Goal: Task Accomplishment & Management: Manage account settings

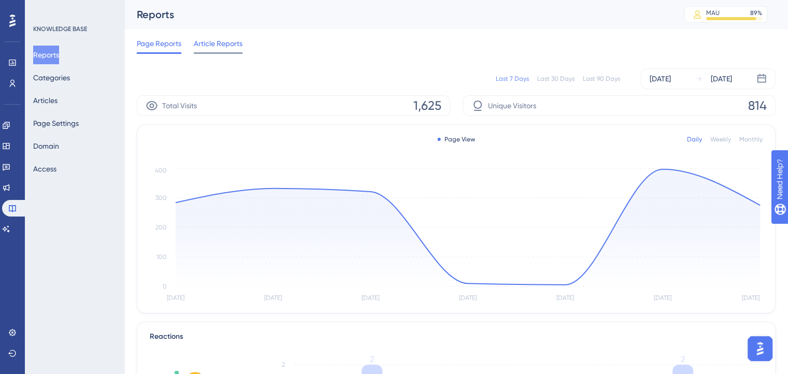
click at [209, 48] on span "Article Reports" at bounding box center [218, 43] width 49 height 12
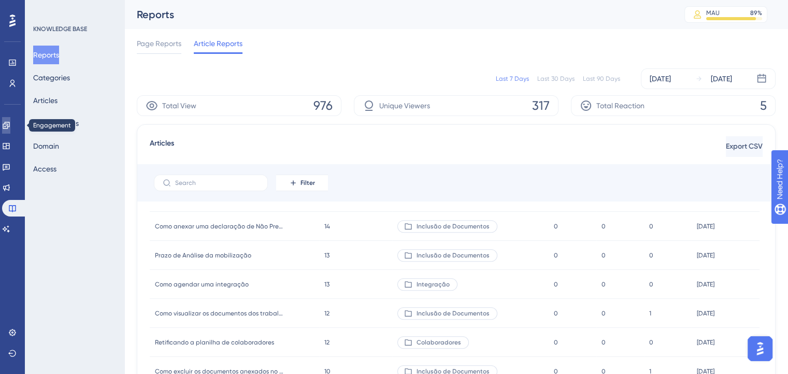
click at [6, 131] on link at bounding box center [6, 125] width 8 height 17
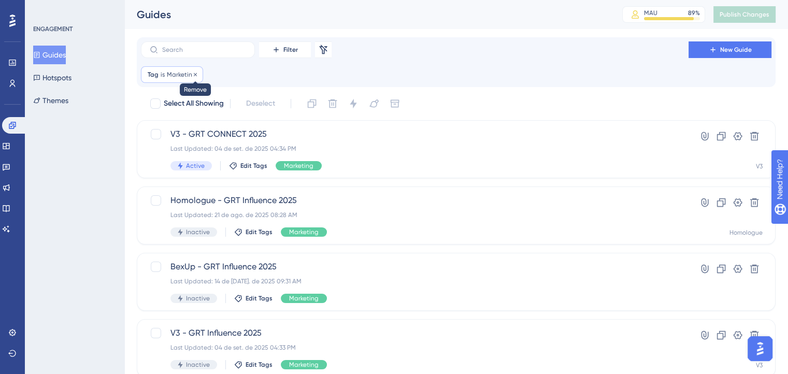
click at [194, 74] on icon at bounding box center [195, 73] width 3 height 3
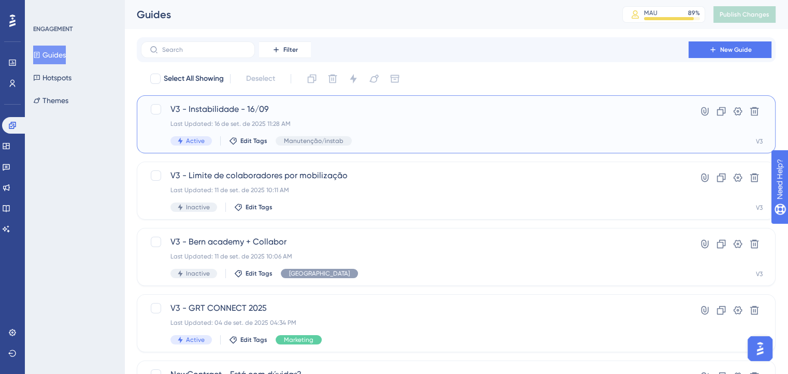
click at [217, 107] on span "V3 - Instabilidade - 16/09" at bounding box center [414, 109] width 488 height 12
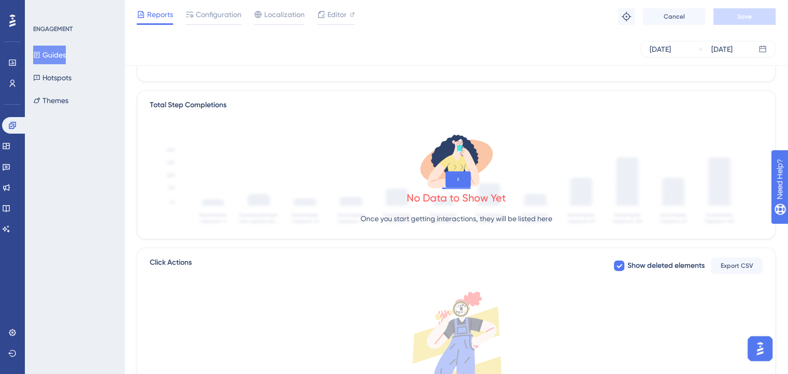
scroll to position [90, 0]
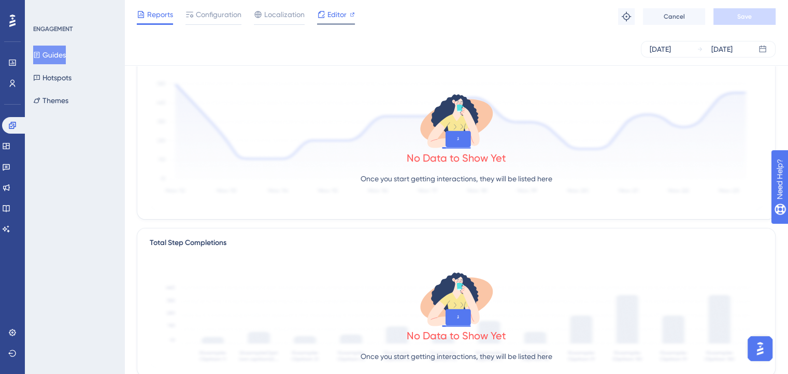
click at [329, 13] on span "Editor" at bounding box center [336, 14] width 19 height 12
click at [207, 11] on span "Configuration" at bounding box center [219, 14] width 46 height 12
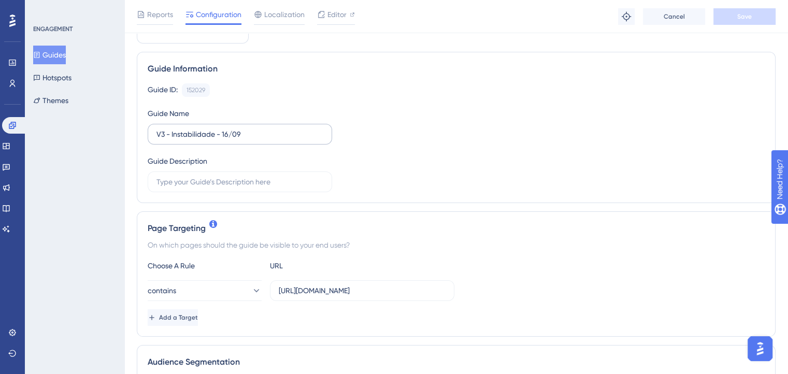
scroll to position [104, 0]
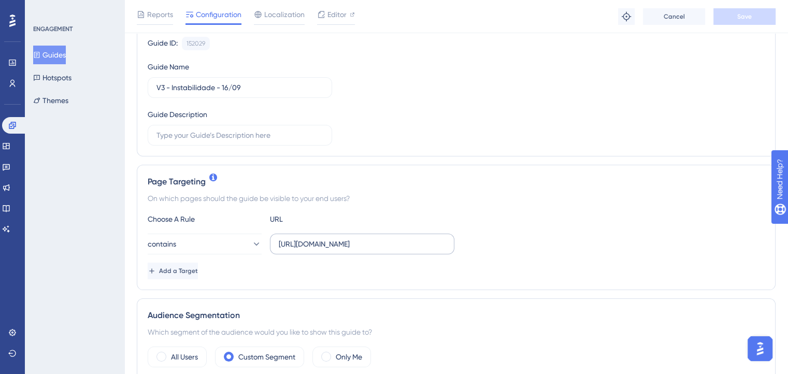
click at [446, 247] on label "https://newcontract.contractweb.com.br/" at bounding box center [362, 244] width 184 height 21
click at [445, 247] on input "https://newcontract.contractweb.com.br/" at bounding box center [362, 243] width 167 height 11
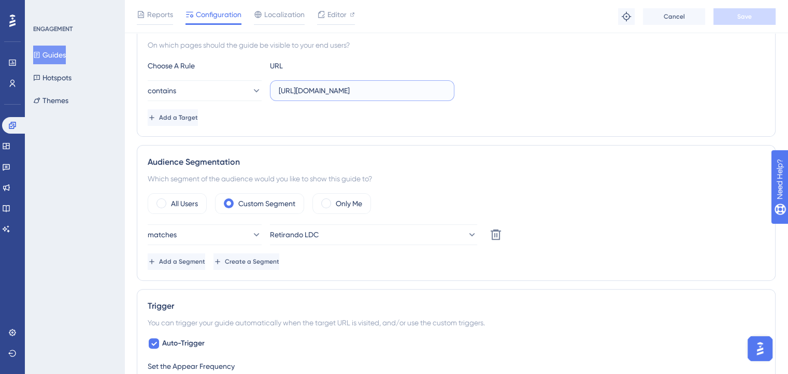
scroll to position [259, 0]
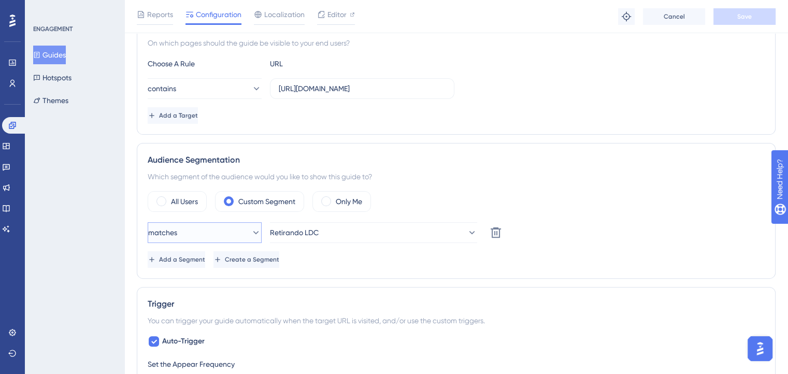
click at [260, 229] on button "matches" at bounding box center [205, 232] width 114 height 21
click at [215, 276] on div "doesn't match doesn't match" at bounding box center [204, 284] width 100 height 21
click at [319, 231] on span "Retirando LDC" at bounding box center [294, 232] width 49 height 12
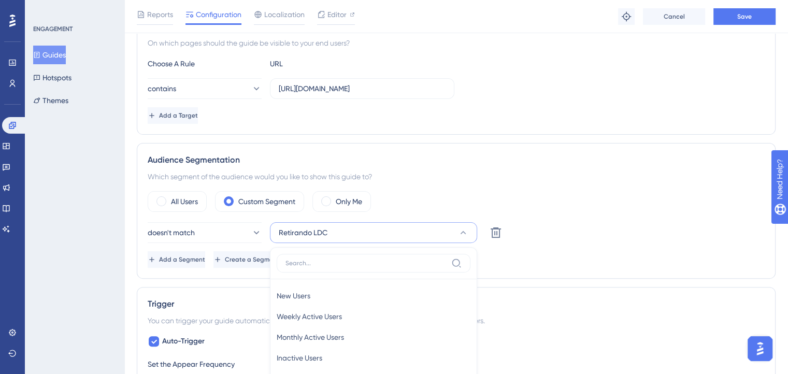
scroll to position [420, 0]
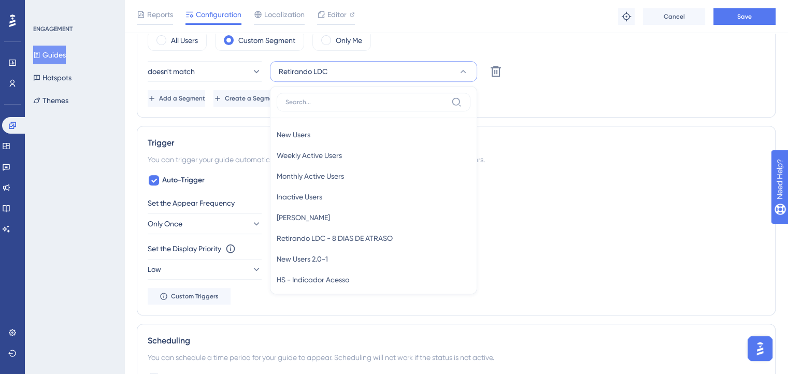
click at [222, 118] on div "Status: Active Guide Information Guide ID: 152029 Copy Guide Name V3 - Instabil…" at bounding box center [456, 175] width 638 height 1059
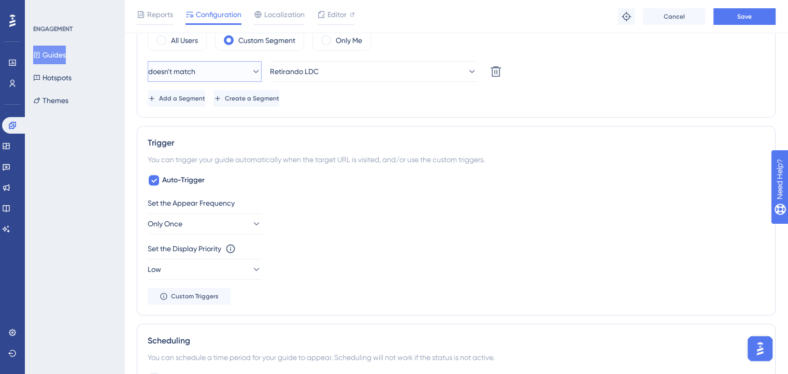
click at [228, 77] on button "doesn't match" at bounding box center [205, 71] width 114 height 21
click at [220, 99] on div "matches matches" at bounding box center [204, 103] width 100 height 21
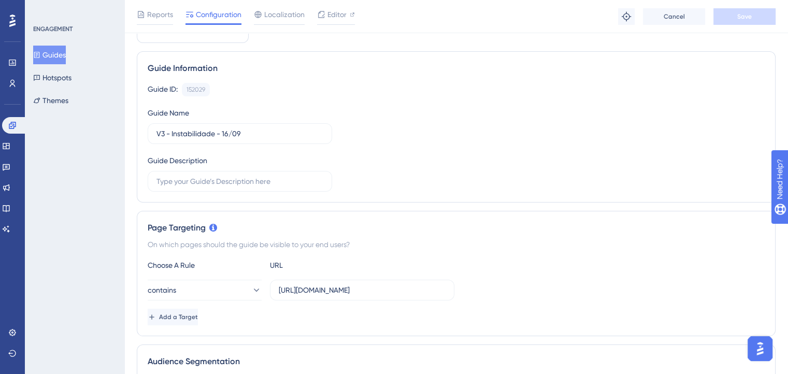
scroll to position [6, 0]
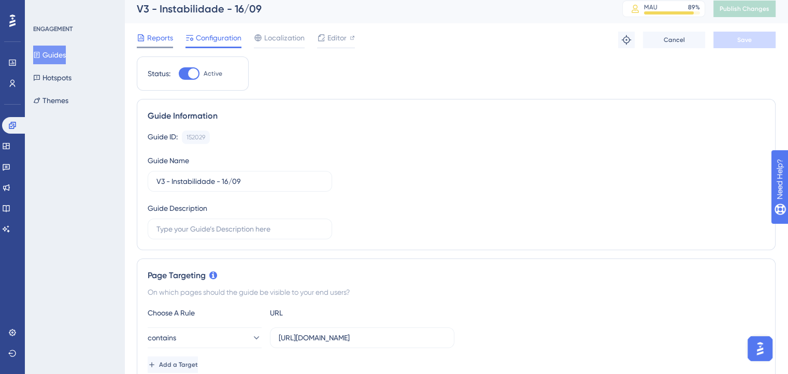
click at [148, 46] on div "Reports" at bounding box center [155, 40] width 36 height 17
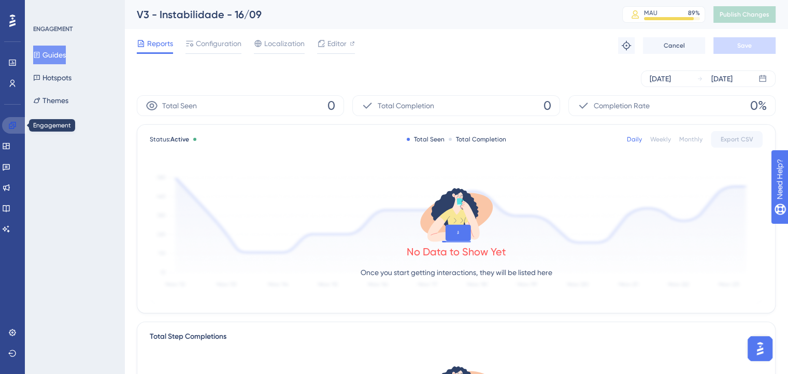
click at [7, 119] on link at bounding box center [14, 125] width 25 height 17
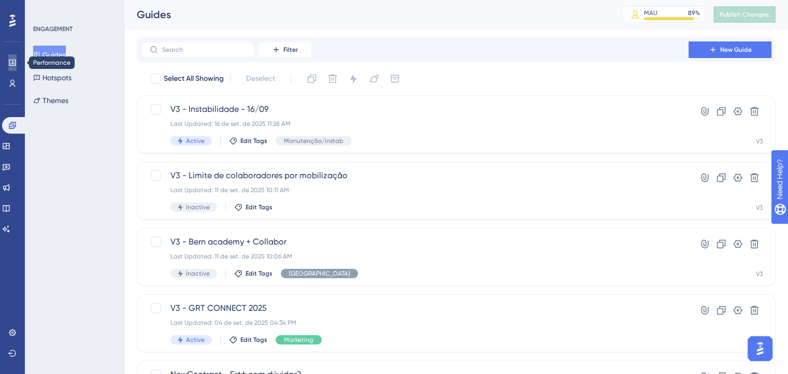
click at [13, 69] on link at bounding box center [12, 62] width 8 height 17
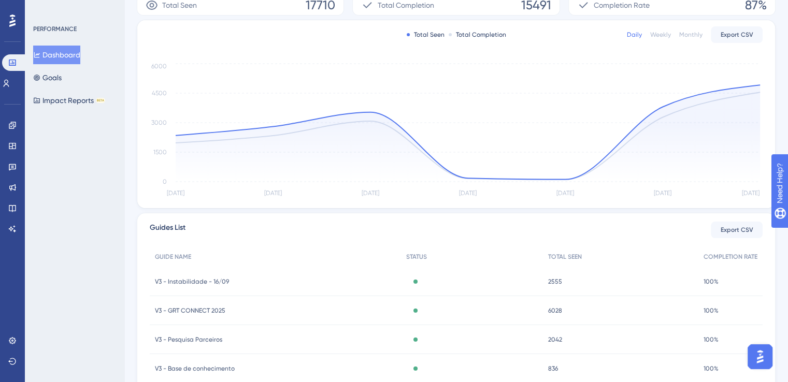
scroll to position [259, 0]
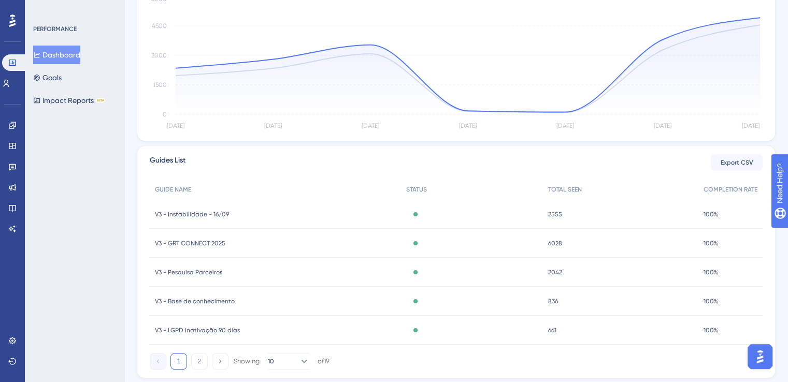
click at [17, 128] on div "Engagement" at bounding box center [12, 125] width 8 height 17
click at [12, 122] on icon at bounding box center [12, 125] width 7 height 7
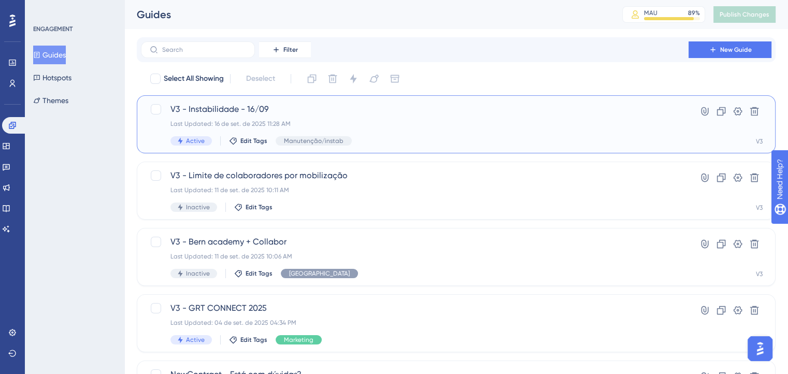
click at [190, 122] on div "Last Updated: 16 de set. de 2025 11:28 AM" at bounding box center [414, 124] width 488 height 8
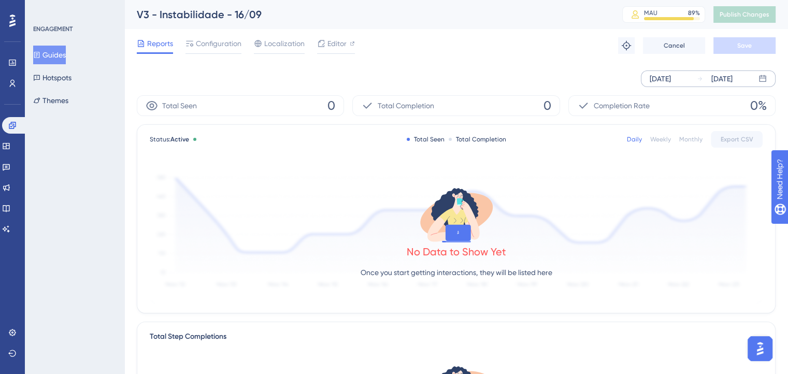
click at [699, 81] on icon at bounding box center [699, 79] width 6 height 6
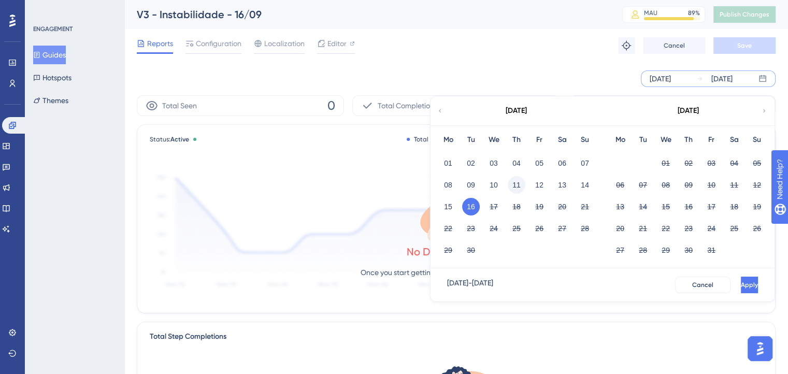
click at [511, 184] on button "11" at bounding box center [516, 185] width 18 height 18
click at [744, 288] on button "Apply" at bounding box center [747, 285] width 19 height 17
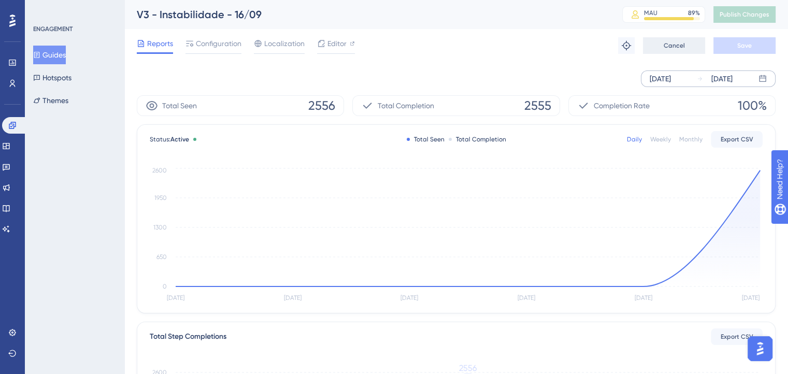
click at [695, 48] on button "Cancel" at bounding box center [674, 45] width 62 height 17
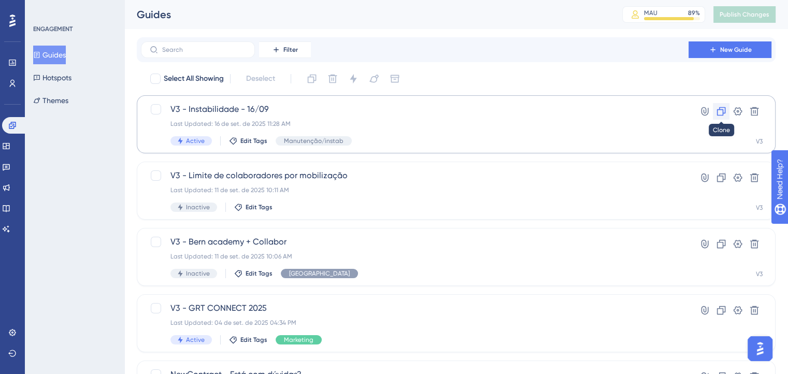
click at [720, 106] on icon at bounding box center [721, 111] width 10 height 10
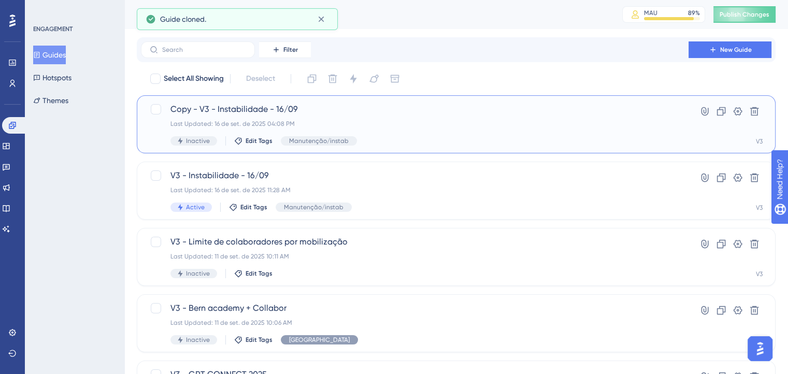
click at [266, 113] on span "Copy - V3 - Instabilidade - 16/09" at bounding box center [414, 109] width 488 height 12
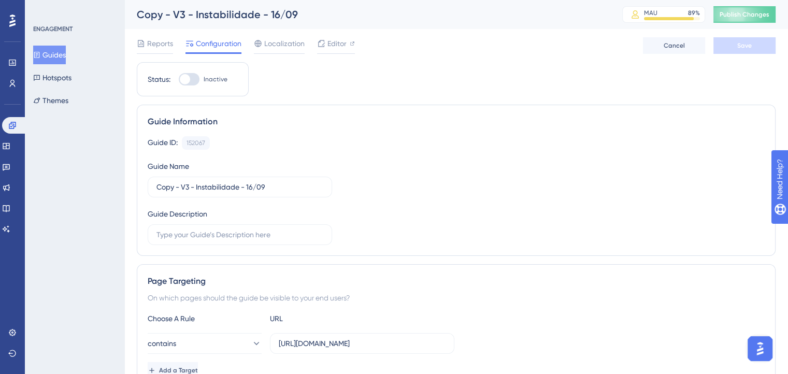
click at [266, 113] on div "Guide Information Guide ID: 152067 Copy Guide Name Copy - V3 - Instabilidade - …" at bounding box center [456, 180] width 638 height 151
click at [269, 195] on label "Copy - V3 - Instabilidade - 16/09" at bounding box center [240, 187] width 184 height 21
click at [269, 193] on input "Copy - V3 - Instabilidade - 16/09" at bounding box center [239, 186] width 167 height 11
click at [271, 186] on input "Copy - V3 - Instabilidade - 16/09" at bounding box center [239, 186] width 167 height 11
click at [242, 191] on input "Copy - V3 - Instabilidade - 16/09" at bounding box center [239, 186] width 167 height 11
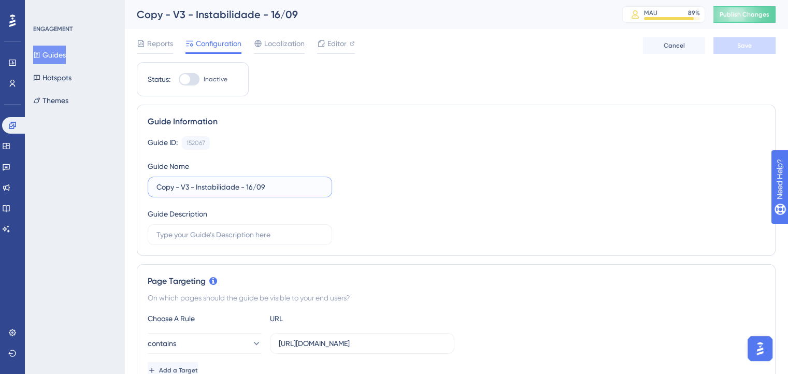
drag, startPoint x: 240, startPoint y: 191, endPoint x: 197, endPoint y: 192, distance: 43.5
click at [197, 192] on label "Copy - V3 - Instabilidade - 16/09" at bounding box center [240, 187] width 184 height 21
click at [185, 191] on input "Copy - V3 - Manutenção programada - 16/09" at bounding box center [239, 186] width 167 height 11
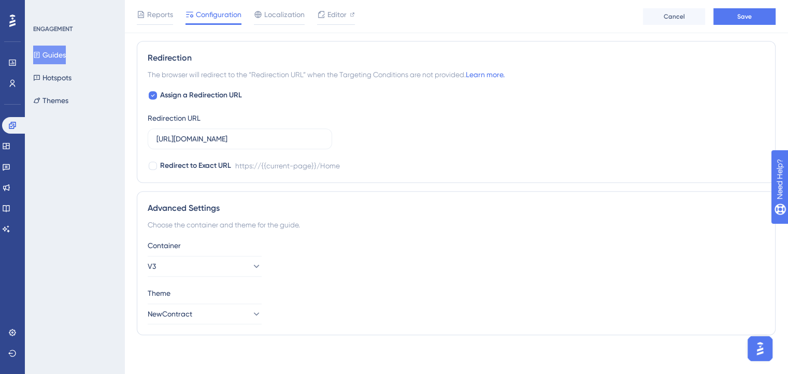
scroll to position [783, 0]
type input "V3 - Manutenção programada - 16/09"
click at [730, 21] on button "Save" at bounding box center [744, 16] width 62 height 17
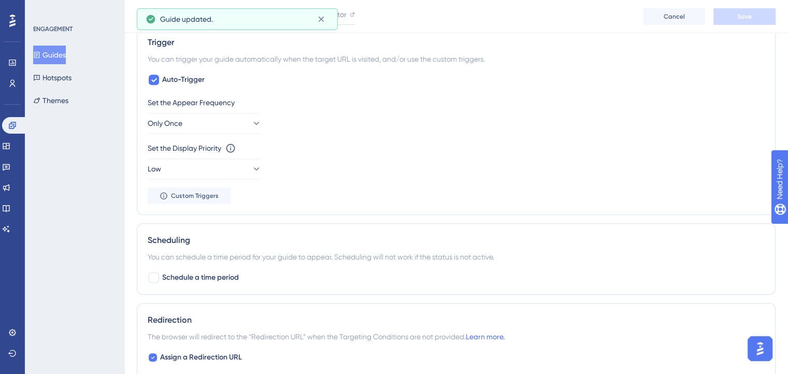
scroll to position [524, 0]
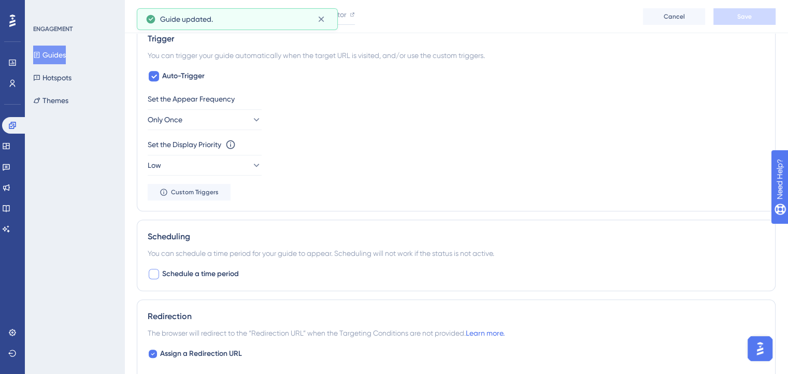
click at [155, 275] on div at bounding box center [154, 274] width 10 height 10
checkbox input "true"
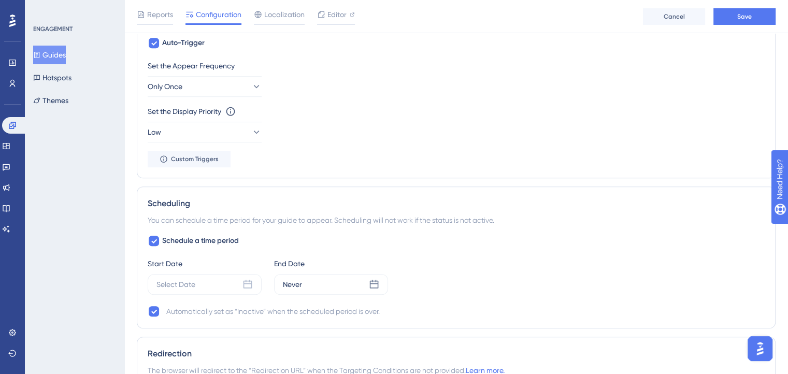
scroll to position [576, 0]
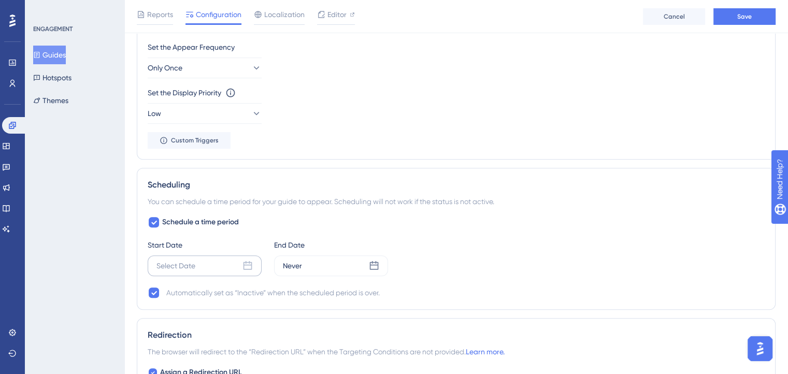
click at [188, 268] on div "Select Date" at bounding box center [175, 265] width 39 height 12
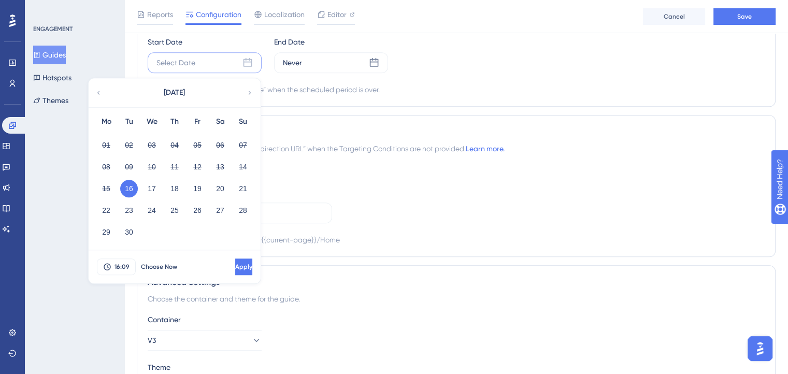
scroll to position [783, 0]
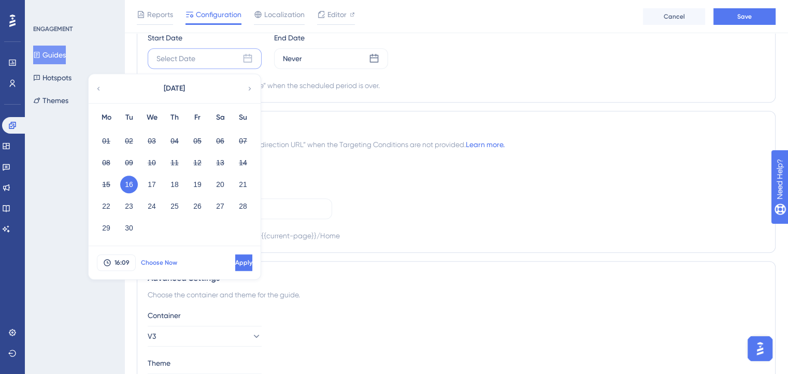
click at [149, 265] on button "Choose Now" at bounding box center [159, 262] width 47 height 17
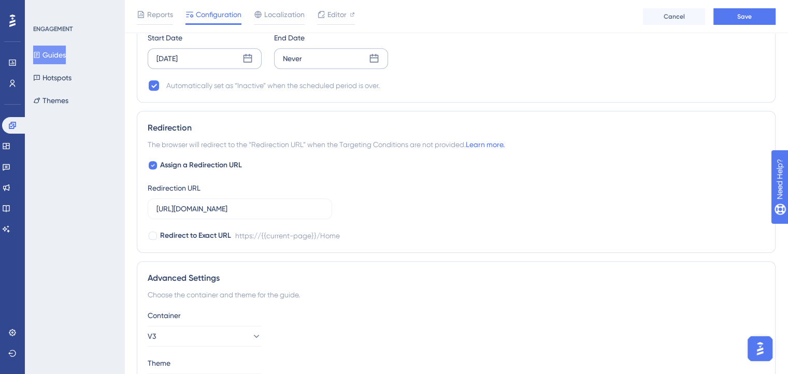
click at [350, 67] on div "Never" at bounding box center [331, 58] width 114 height 21
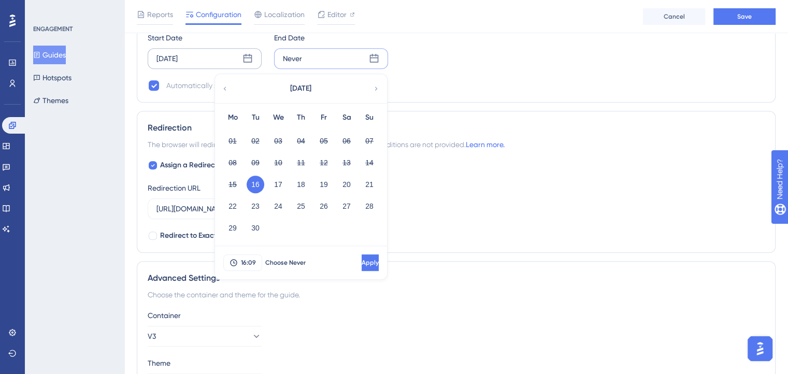
click at [259, 185] on button "16" at bounding box center [255, 185] width 18 height 18
click at [231, 260] on icon at bounding box center [233, 262] width 8 height 8
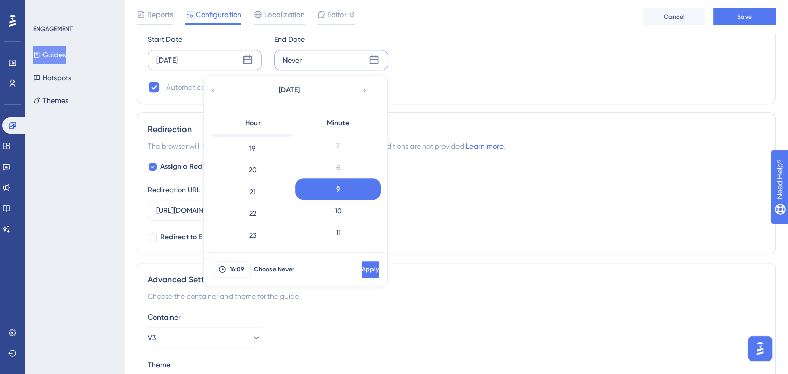
scroll to position [411, 0]
click at [273, 229] on div "23" at bounding box center [252, 234] width 85 height 22
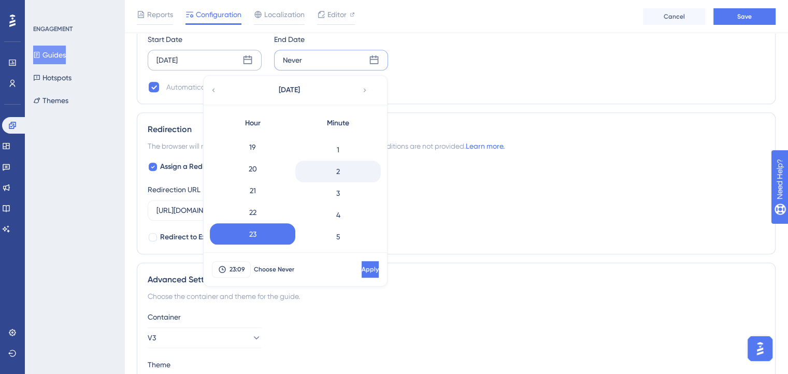
scroll to position [0, 0]
click at [343, 143] on div "0" at bounding box center [337, 145] width 85 height 22
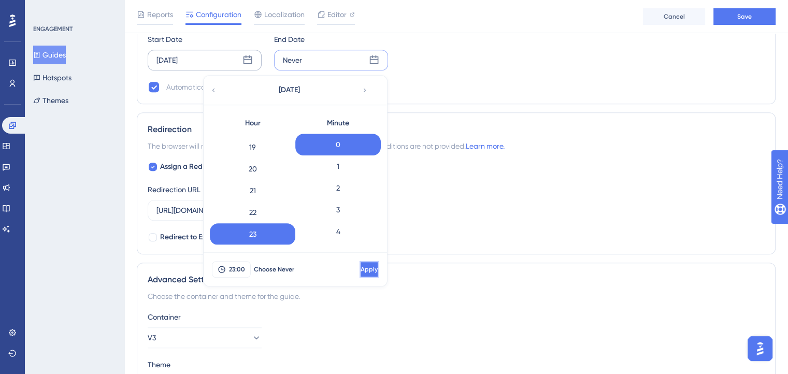
click at [359, 271] on button "Apply" at bounding box center [368, 269] width 19 height 17
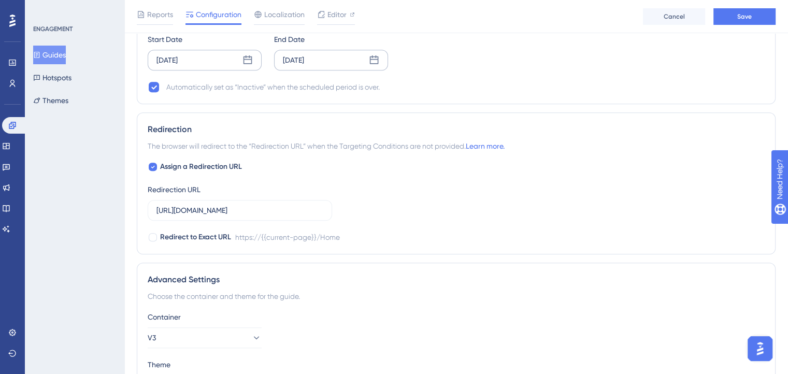
scroll to position [833, 0]
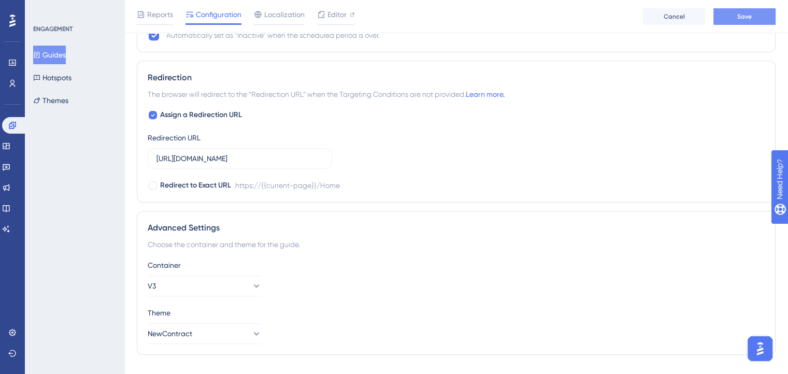
click at [750, 13] on span "Save" at bounding box center [744, 16] width 14 height 8
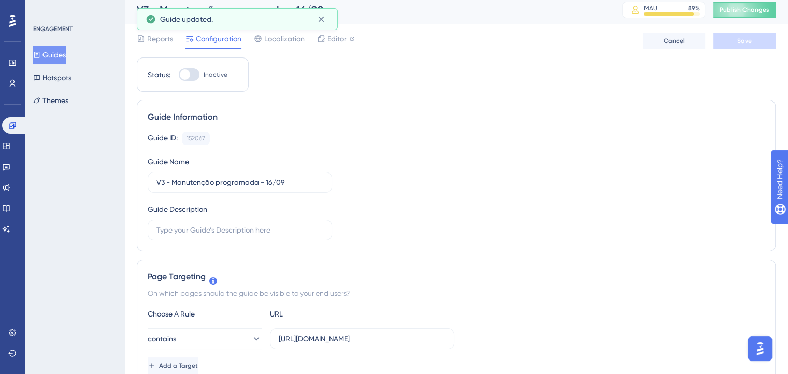
scroll to position [0, 0]
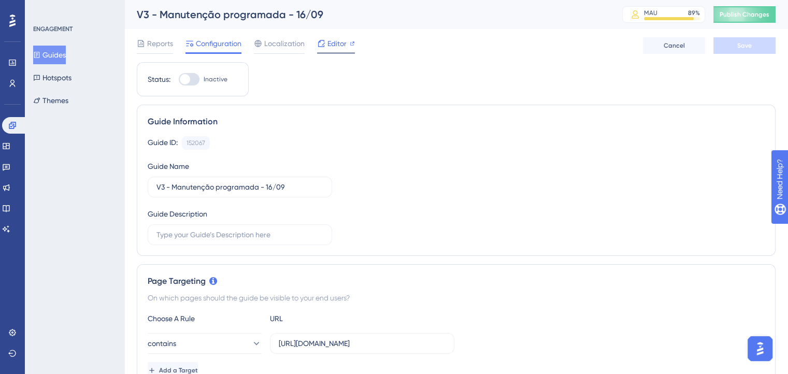
drag, startPoint x: 354, startPoint y: 41, endPoint x: 348, endPoint y: 42, distance: 6.2
click at [354, 41] on div "Reports Configuration Localization Editor Cancel Save" at bounding box center [456, 45] width 638 height 33
click at [346, 42] on span "Editor" at bounding box center [336, 43] width 19 height 12
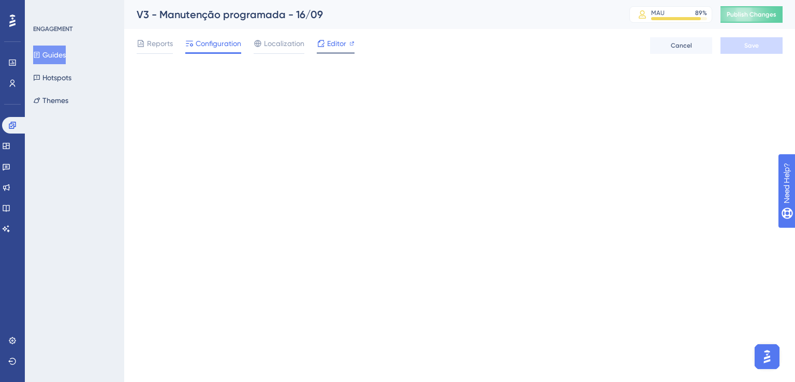
click at [330, 53] on div at bounding box center [336, 53] width 38 height 2
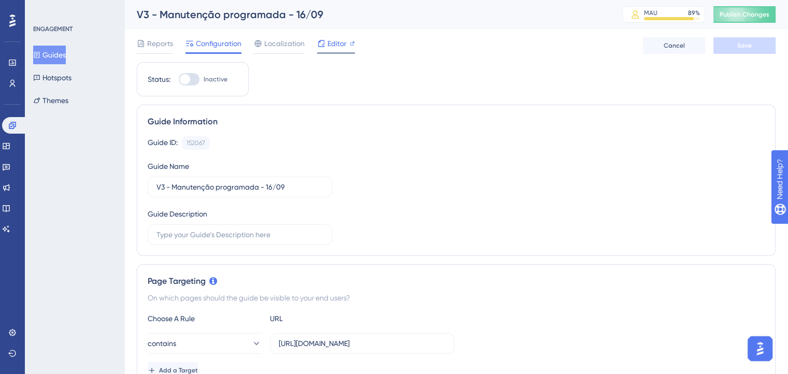
click at [343, 52] on div at bounding box center [336, 53] width 38 height 2
click at [186, 80] on div at bounding box center [185, 79] width 10 height 10
click at [179, 80] on input "Inactive" at bounding box center [178, 79] width 1 height 1
checkbox input "true"
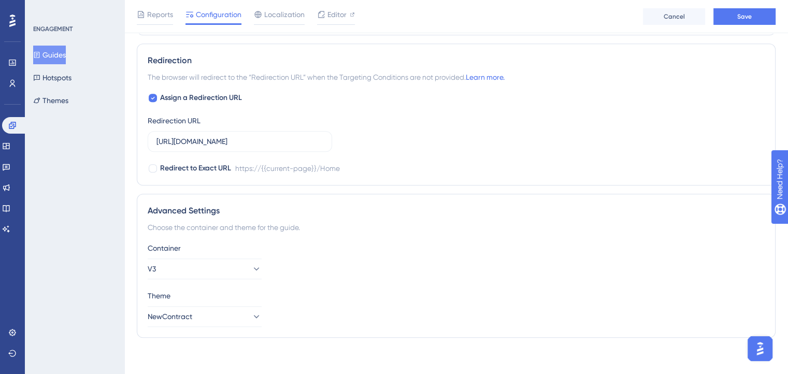
scroll to position [853, 0]
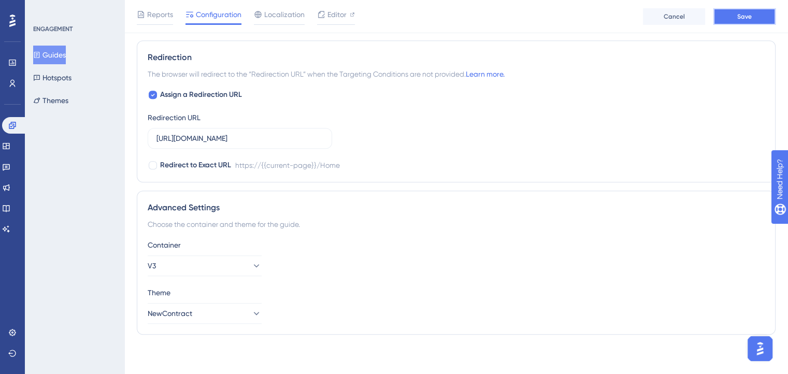
click at [742, 18] on span "Save" at bounding box center [744, 16] width 14 height 8
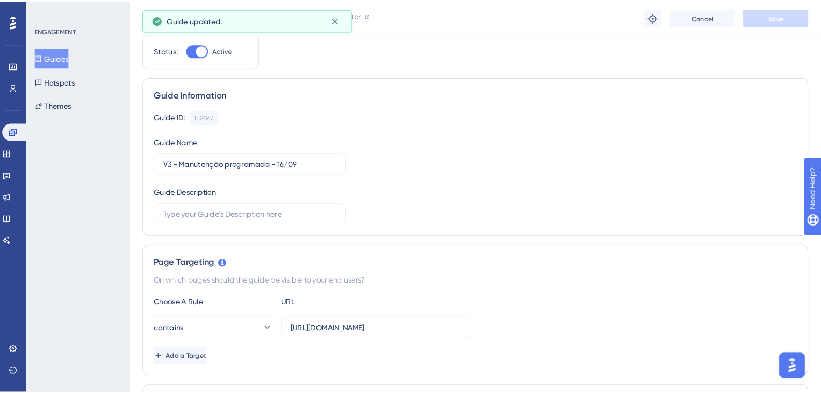
scroll to position [0, 0]
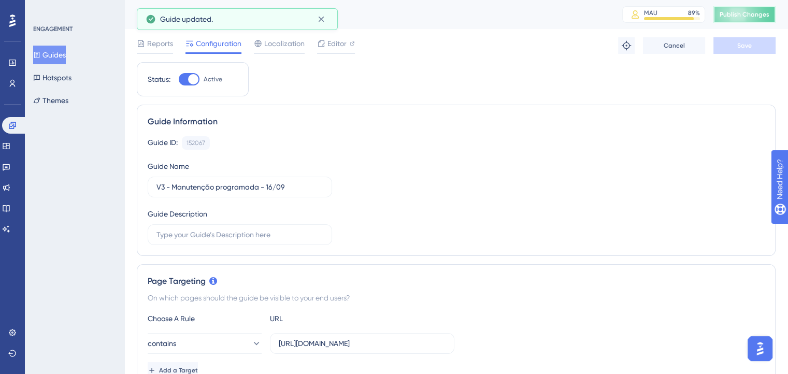
click at [734, 17] on span "Publish Changes" at bounding box center [744, 14] width 50 height 8
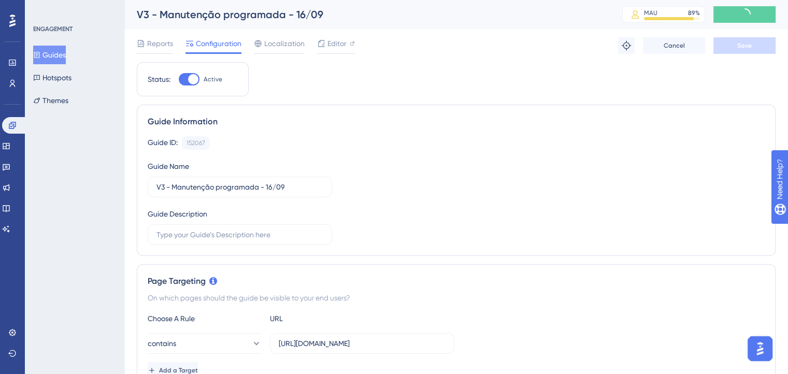
click at [66, 52] on button "Guides" at bounding box center [49, 55] width 33 height 19
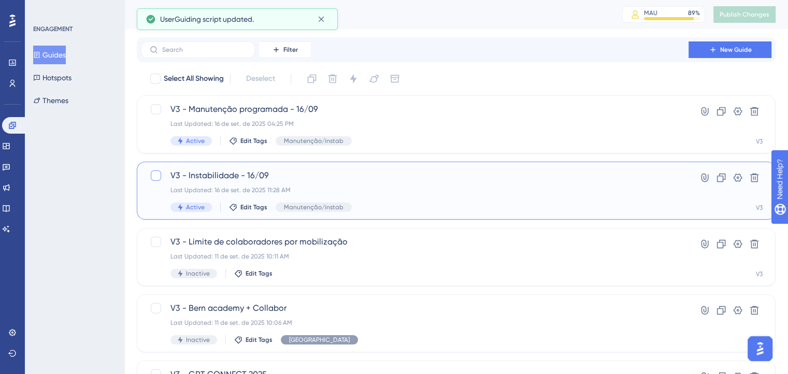
click at [157, 178] on div at bounding box center [156, 175] width 10 height 10
checkbox input "true"
click at [356, 77] on icon at bounding box center [353, 79] width 10 height 10
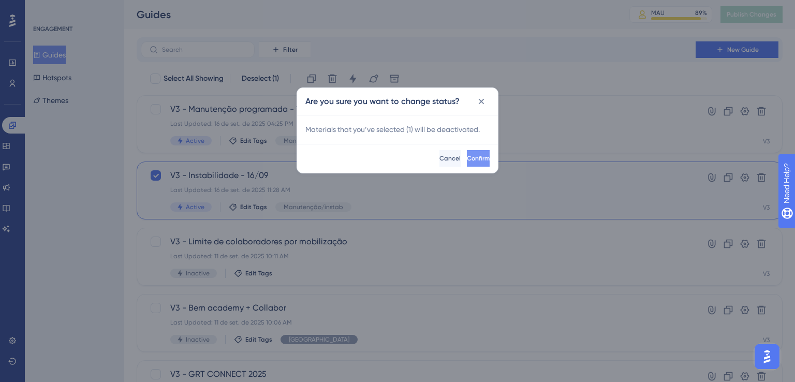
click at [467, 157] on span "Confirm" at bounding box center [478, 158] width 23 height 8
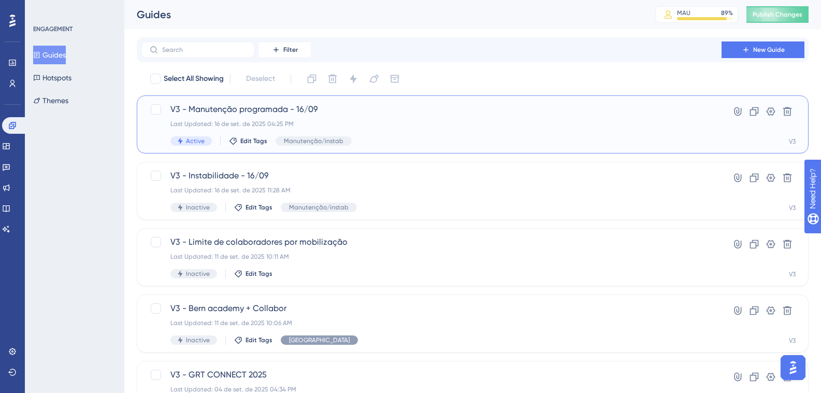
click at [185, 114] on span "V3 - Manutenção programada - 16/09" at bounding box center [430, 109] width 521 height 12
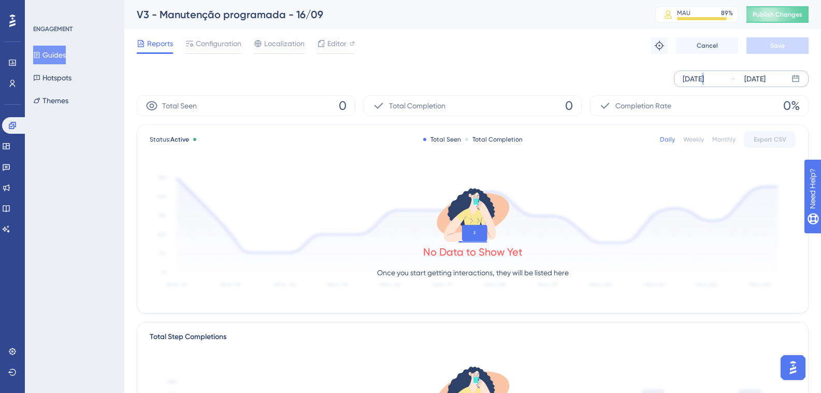
click at [704, 83] on div "Sep 16 2025" at bounding box center [692, 78] width 21 height 12
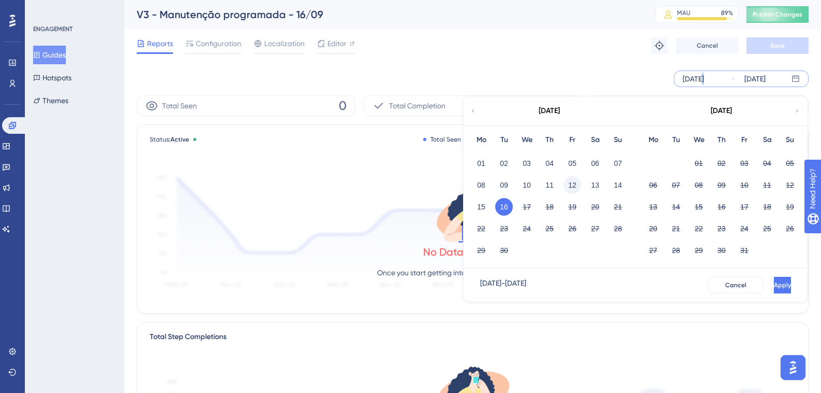
click at [567, 182] on button "12" at bounding box center [572, 185] width 18 height 18
click at [773, 287] on span "Apply" at bounding box center [781, 285] width 17 height 8
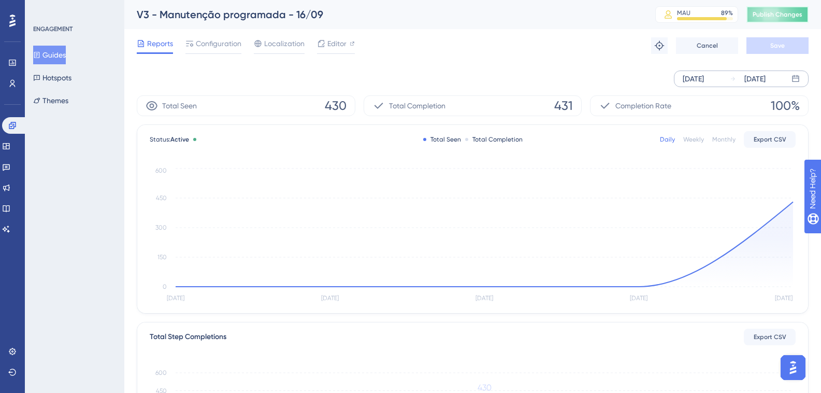
click at [778, 19] on button "Publish Changes" at bounding box center [777, 14] width 62 height 17
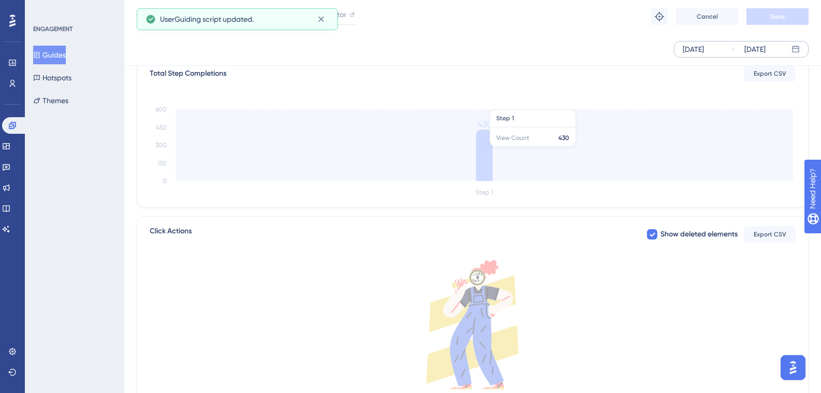
scroll to position [330, 0]
